Goal: Entertainment & Leisure: Consume media (video, audio)

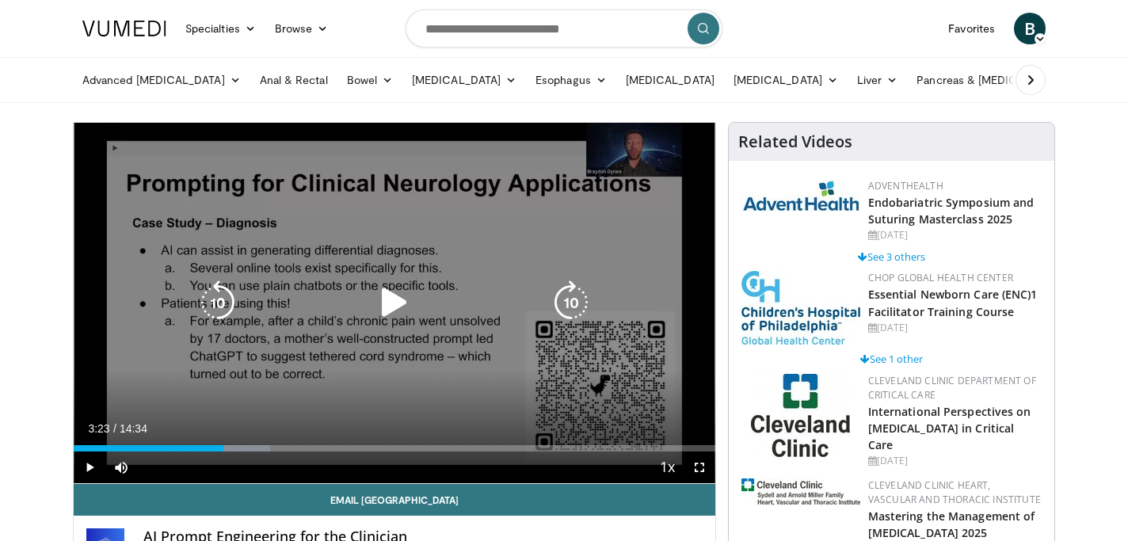
click at [387, 311] on icon "Video Player" at bounding box center [394, 302] width 44 height 44
click at [574, 304] on icon "Video Player" at bounding box center [571, 302] width 44 height 44
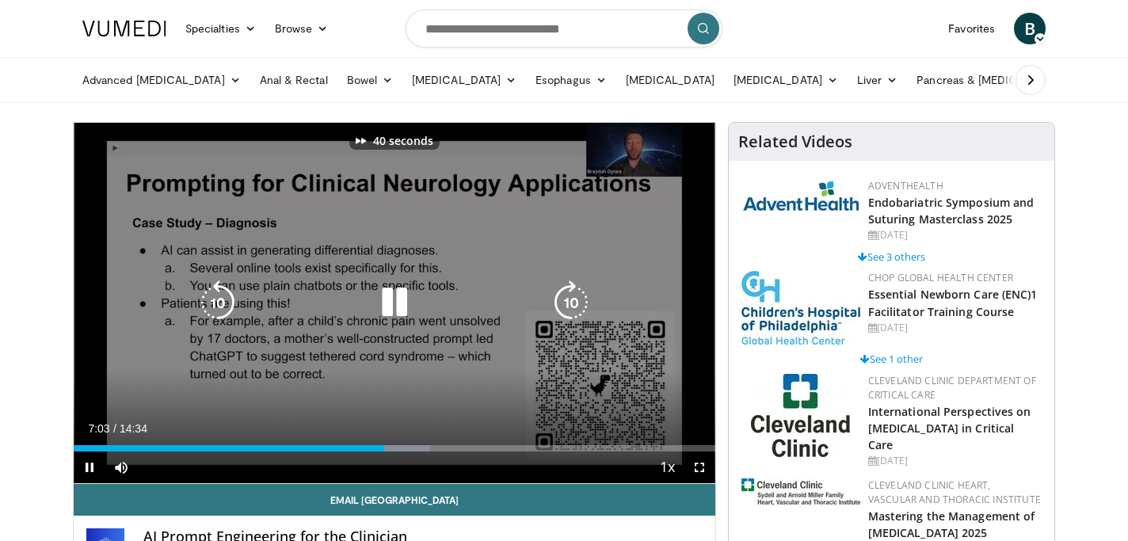
click at [574, 304] on icon "Video Player" at bounding box center [571, 302] width 44 height 44
click at [577, 285] on icon "Video Player" at bounding box center [571, 302] width 44 height 44
click at [565, 295] on icon "Video Player" at bounding box center [571, 302] width 44 height 44
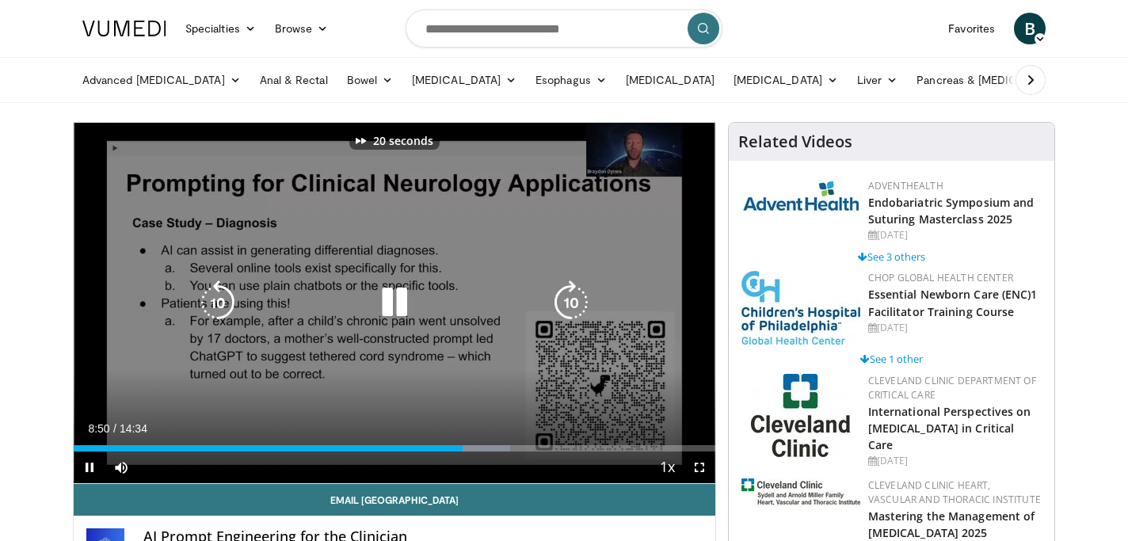
click at [565, 295] on icon "Video Player" at bounding box center [571, 302] width 44 height 44
click at [219, 299] on icon "Video Player" at bounding box center [218, 302] width 44 height 44
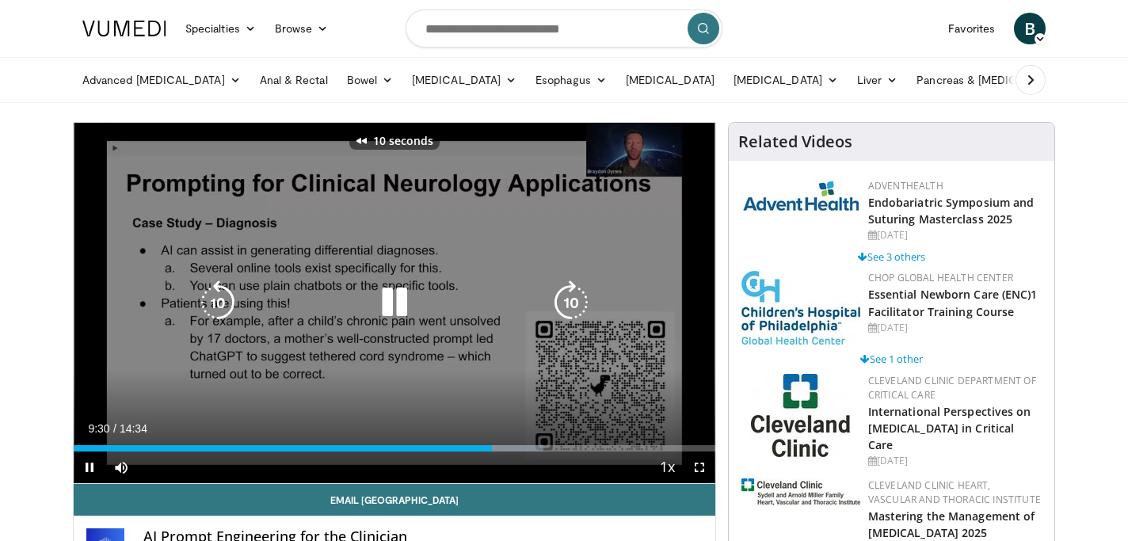
click at [219, 299] on icon "Video Player" at bounding box center [218, 302] width 44 height 44
click at [219, 303] on icon "Video Player" at bounding box center [218, 302] width 44 height 44
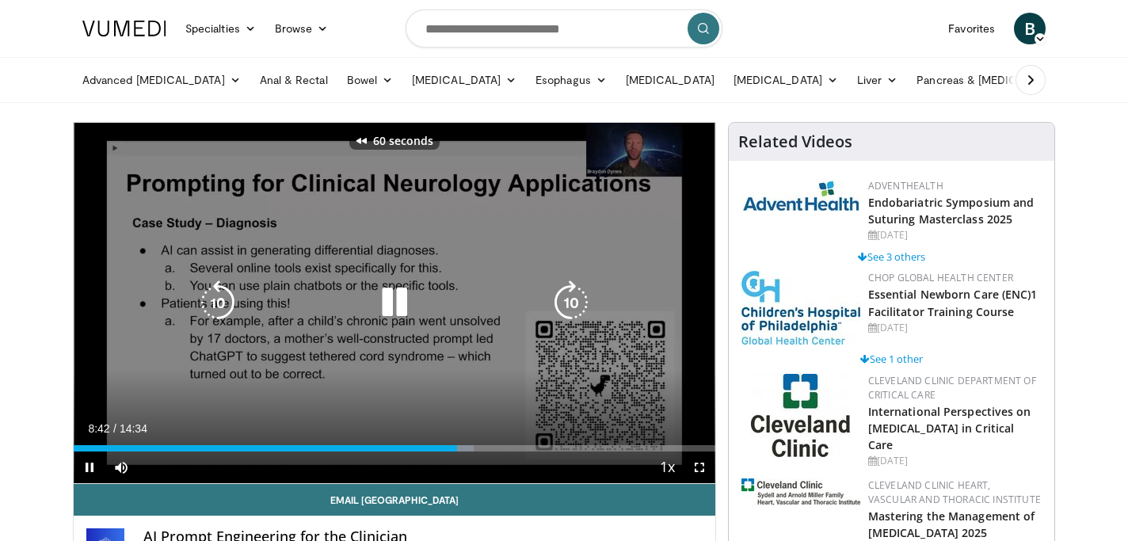
click at [219, 303] on icon "Video Player" at bounding box center [218, 302] width 44 height 44
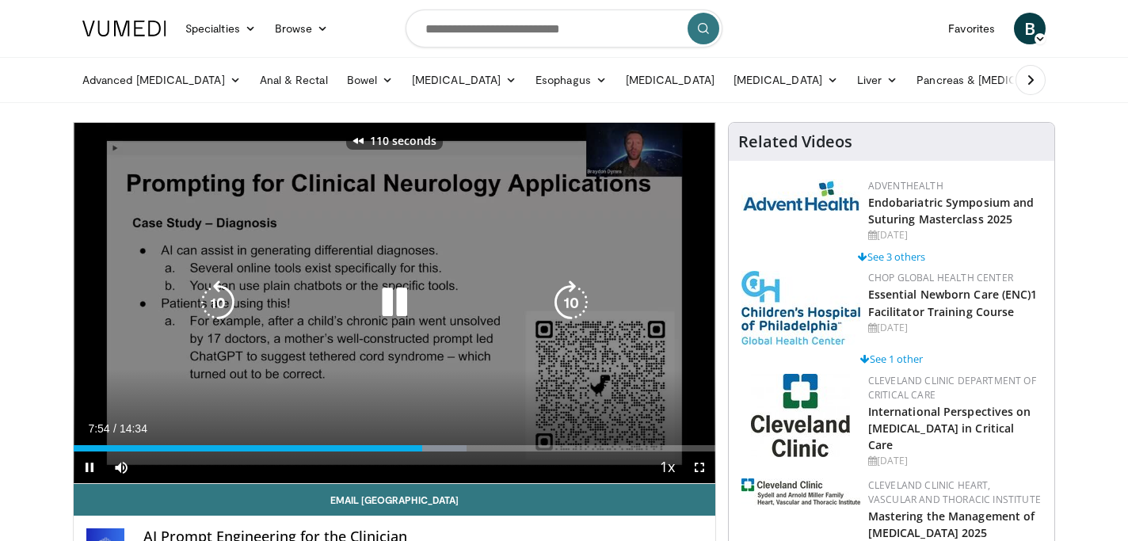
click at [575, 303] on icon "Video Player" at bounding box center [571, 302] width 44 height 44
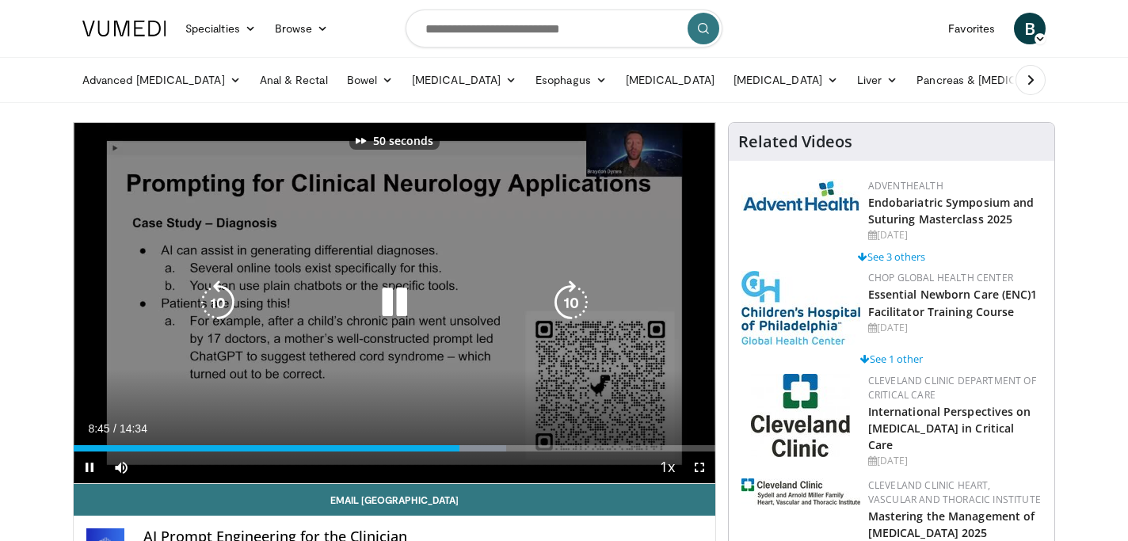
click at [575, 303] on icon "Video Player" at bounding box center [571, 302] width 44 height 44
click at [574, 300] on icon "Video Player" at bounding box center [571, 302] width 44 height 44
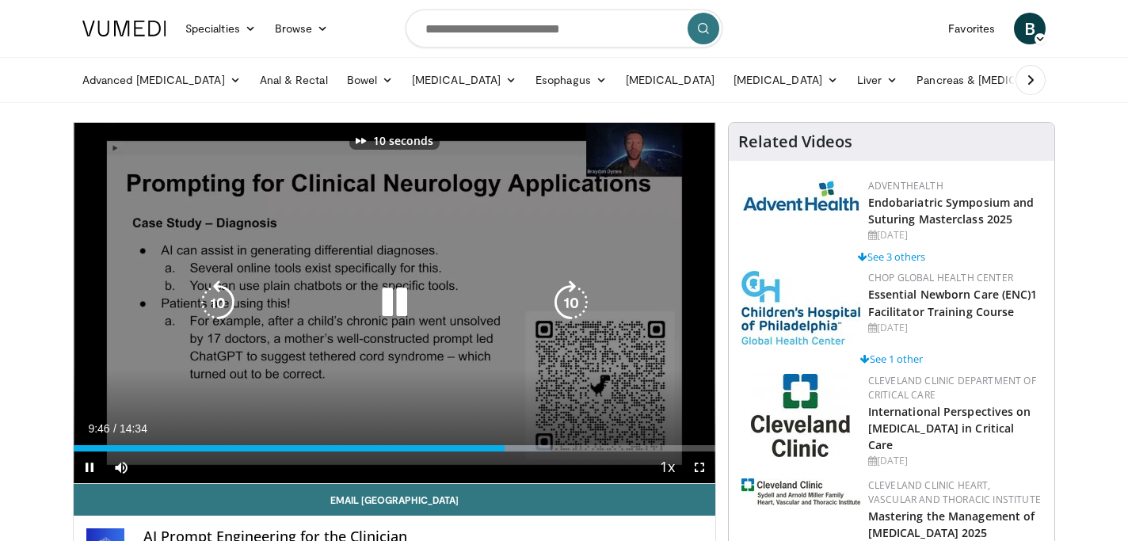
click at [574, 300] on icon "Video Player" at bounding box center [571, 302] width 44 height 44
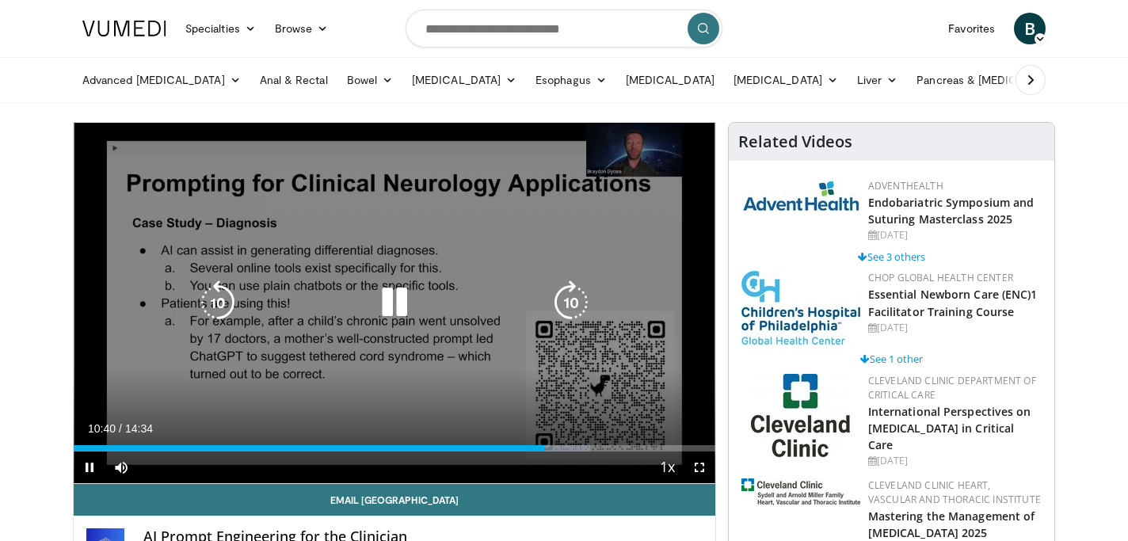
click at [217, 303] on icon "Video Player" at bounding box center [218, 302] width 44 height 44
click at [379, 235] on div "30 seconds Tap to unmute" at bounding box center [395, 303] width 642 height 360
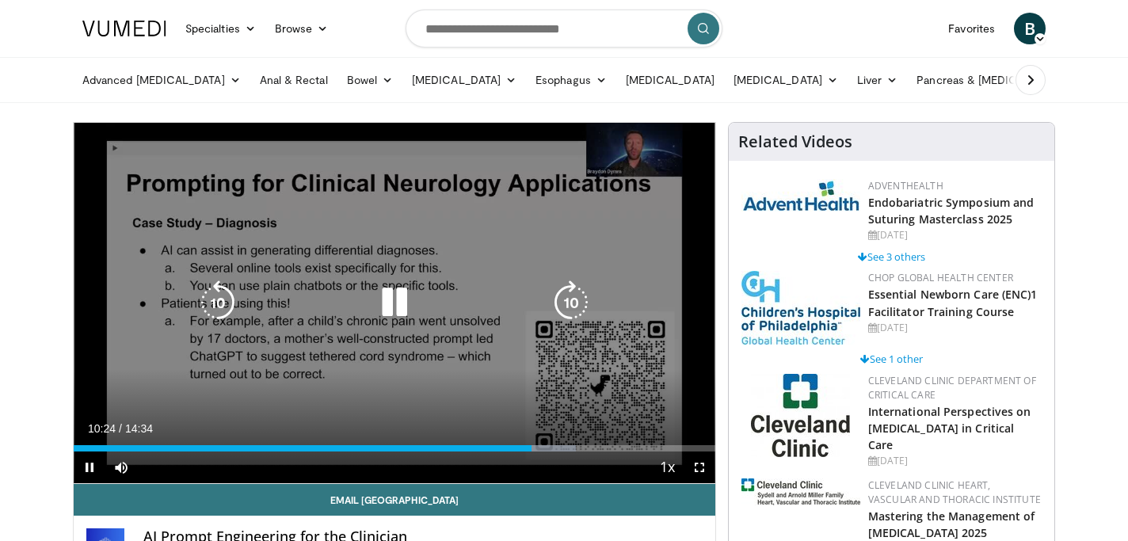
click at [574, 297] on icon "Video Player" at bounding box center [571, 302] width 44 height 44
click at [573, 294] on icon "Video Player" at bounding box center [571, 302] width 44 height 44
click at [572, 298] on icon "Video Player" at bounding box center [571, 302] width 44 height 44
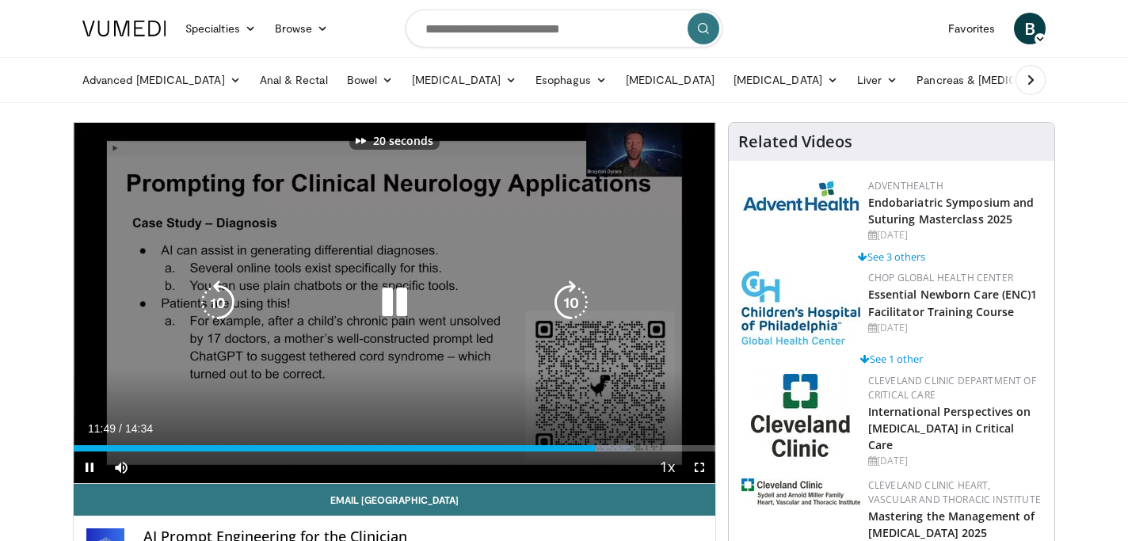
click at [572, 298] on icon "Video Player" at bounding box center [571, 302] width 44 height 44
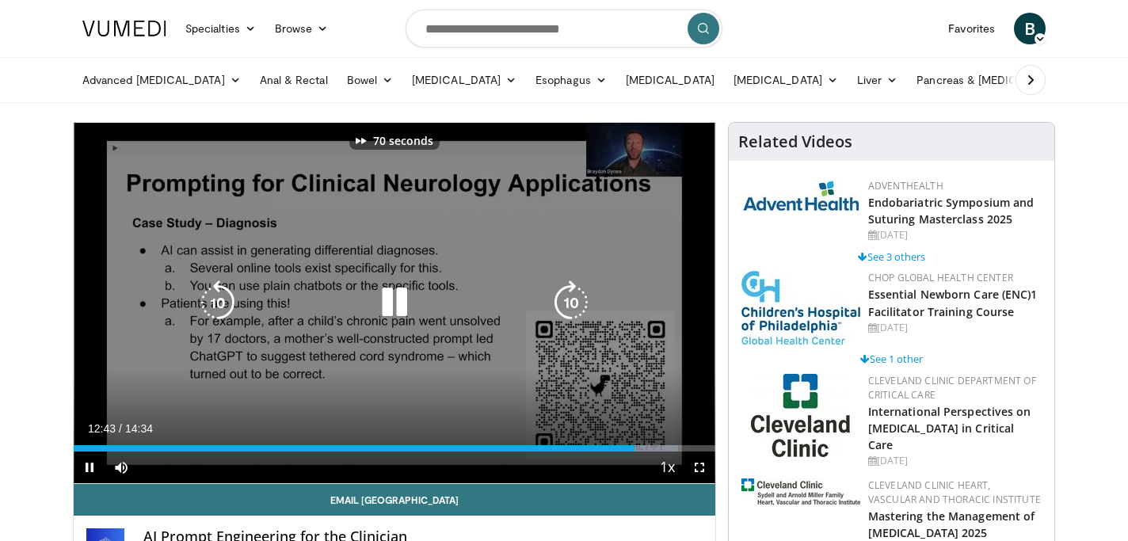
click at [572, 298] on icon "Video Player" at bounding box center [571, 302] width 44 height 44
click at [575, 301] on icon "Video Player" at bounding box center [571, 302] width 44 height 44
click at [569, 298] on icon "Video Player" at bounding box center [571, 302] width 44 height 44
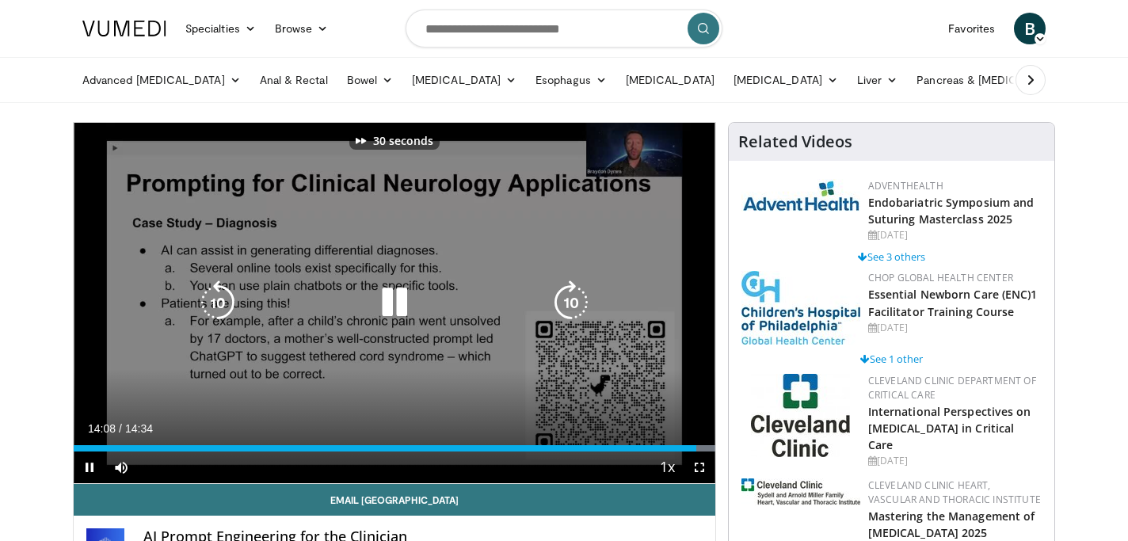
click at [569, 298] on icon "Video Player" at bounding box center [571, 302] width 44 height 44
click at [573, 298] on icon "Video Player" at bounding box center [571, 302] width 44 height 44
